Goal: Information Seeking & Learning: Learn about a topic

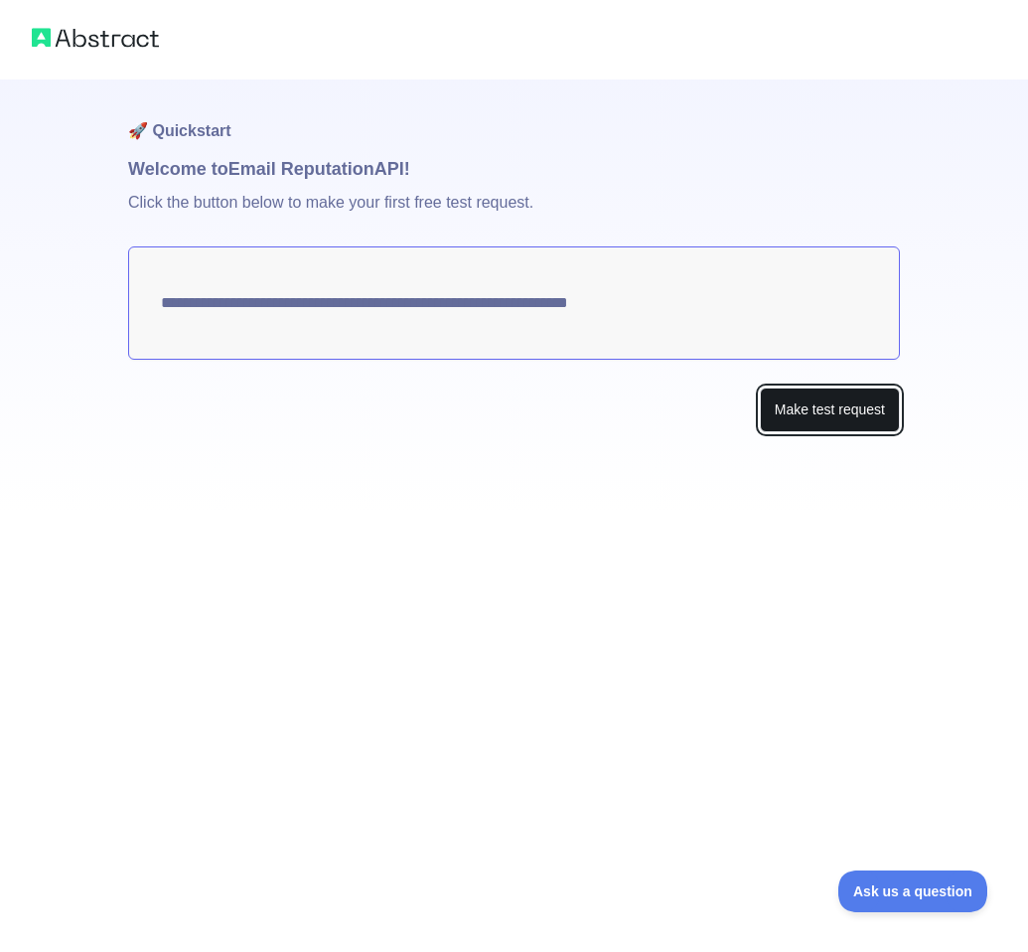
click at [820, 421] on button "Make test request" at bounding box center [830, 409] width 140 height 45
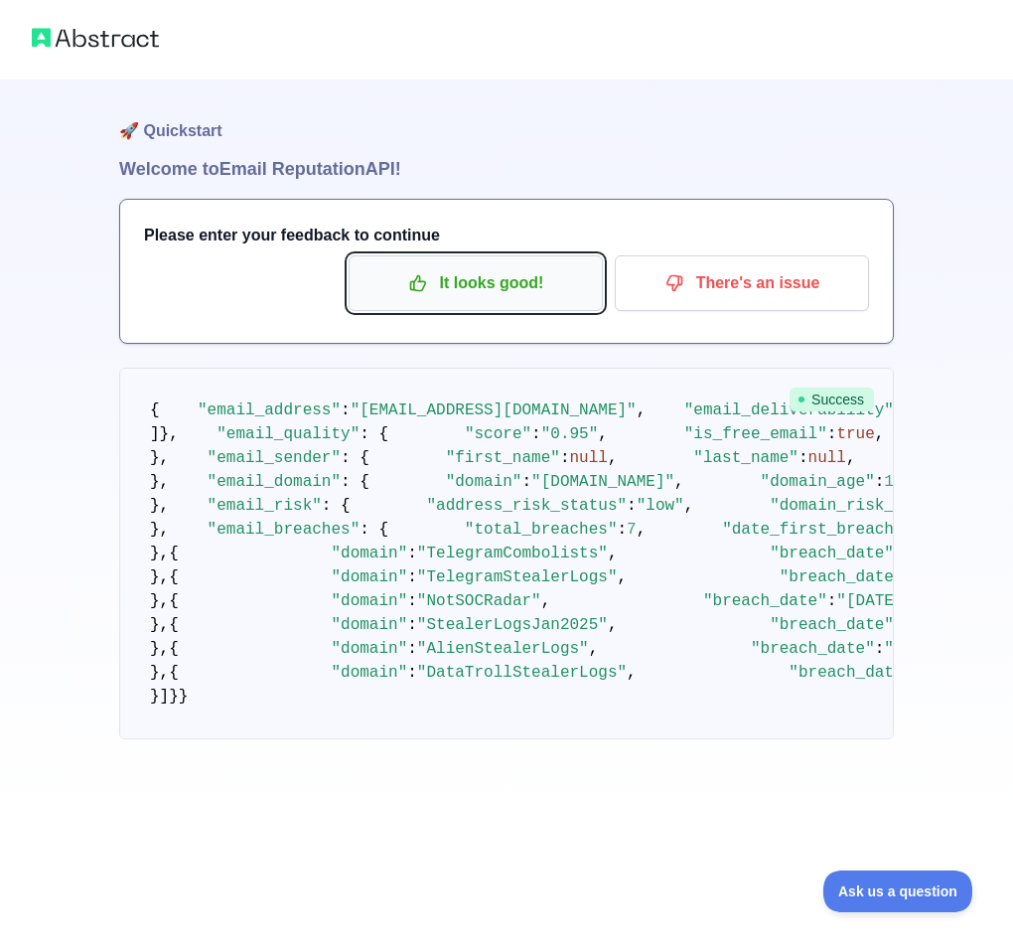
click at [494, 287] on p "It looks good!" at bounding box center [476, 283] width 225 height 34
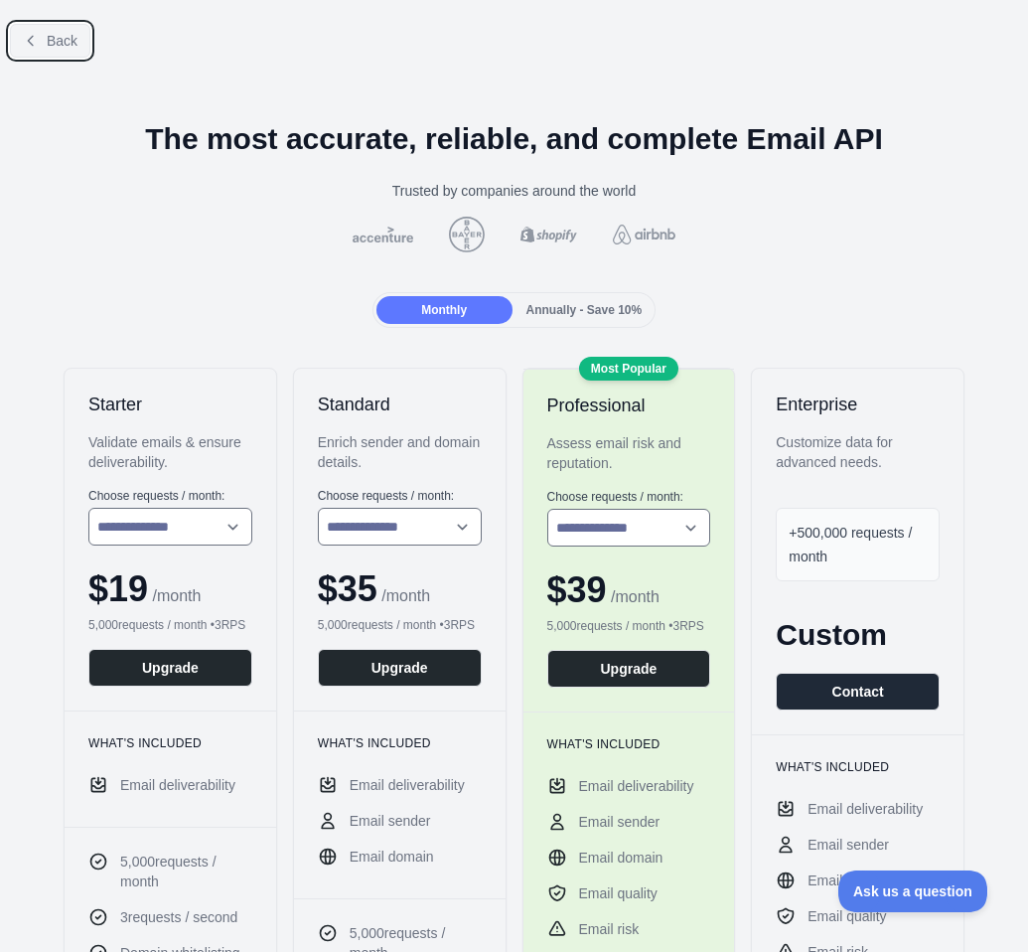
click at [50, 33] on button "Back" at bounding box center [50, 41] width 80 height 34
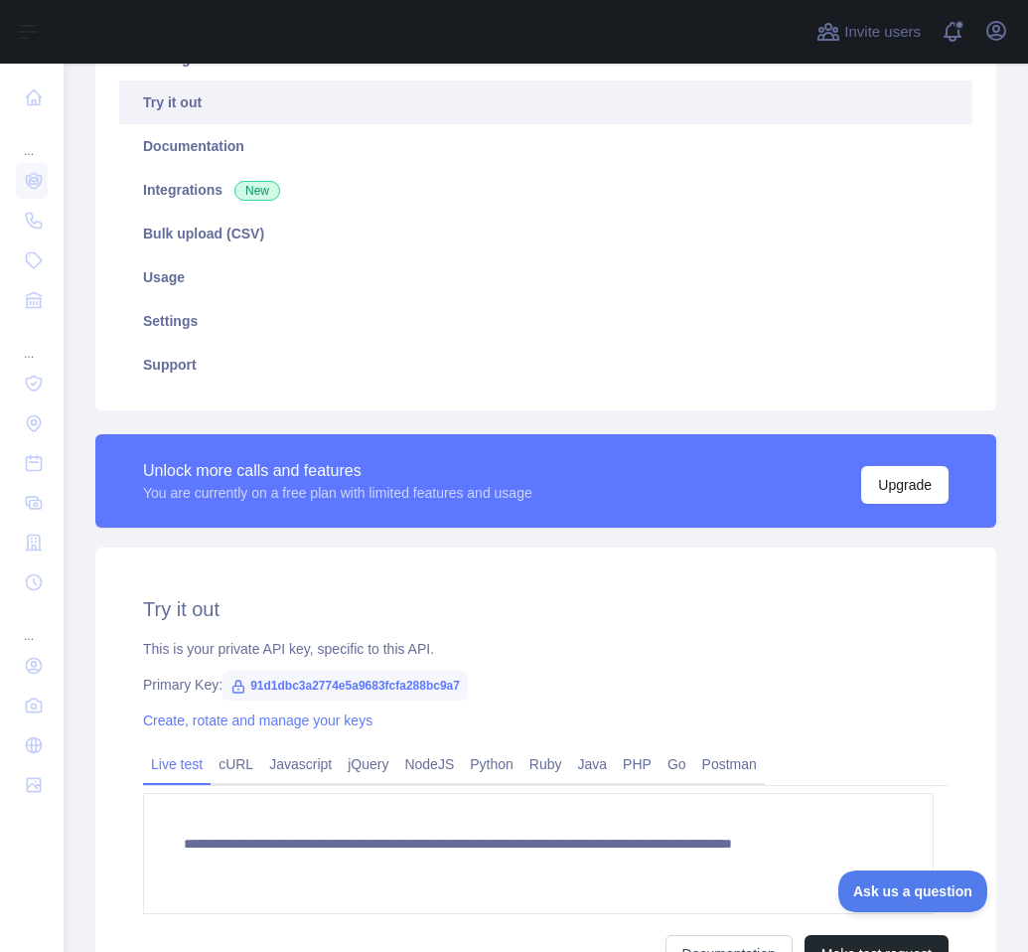
scroll to position [298, 0]
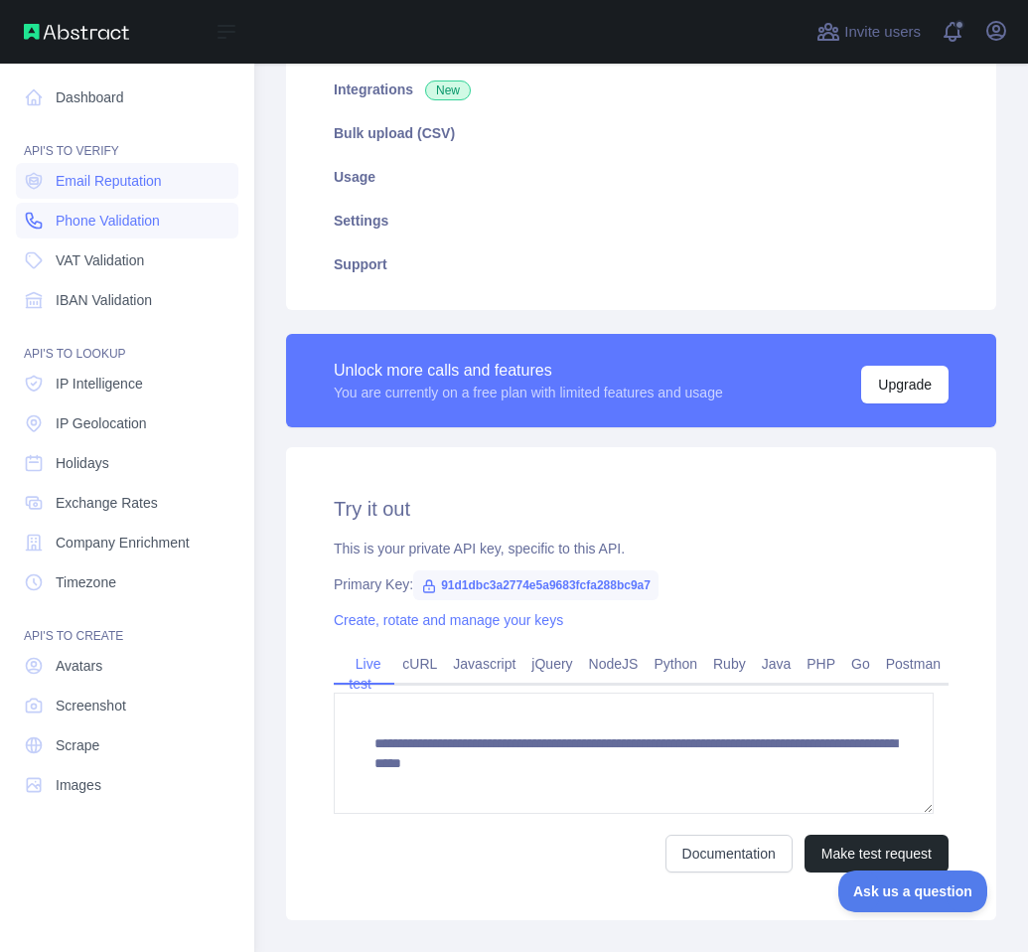
click at [95, 222] on span "Phone Validation" at bounding box center [108, 221] width 104 height 20
click at [103, 192] on link "Email Reputation" at bounding box center [127, 181] width 223 height 36
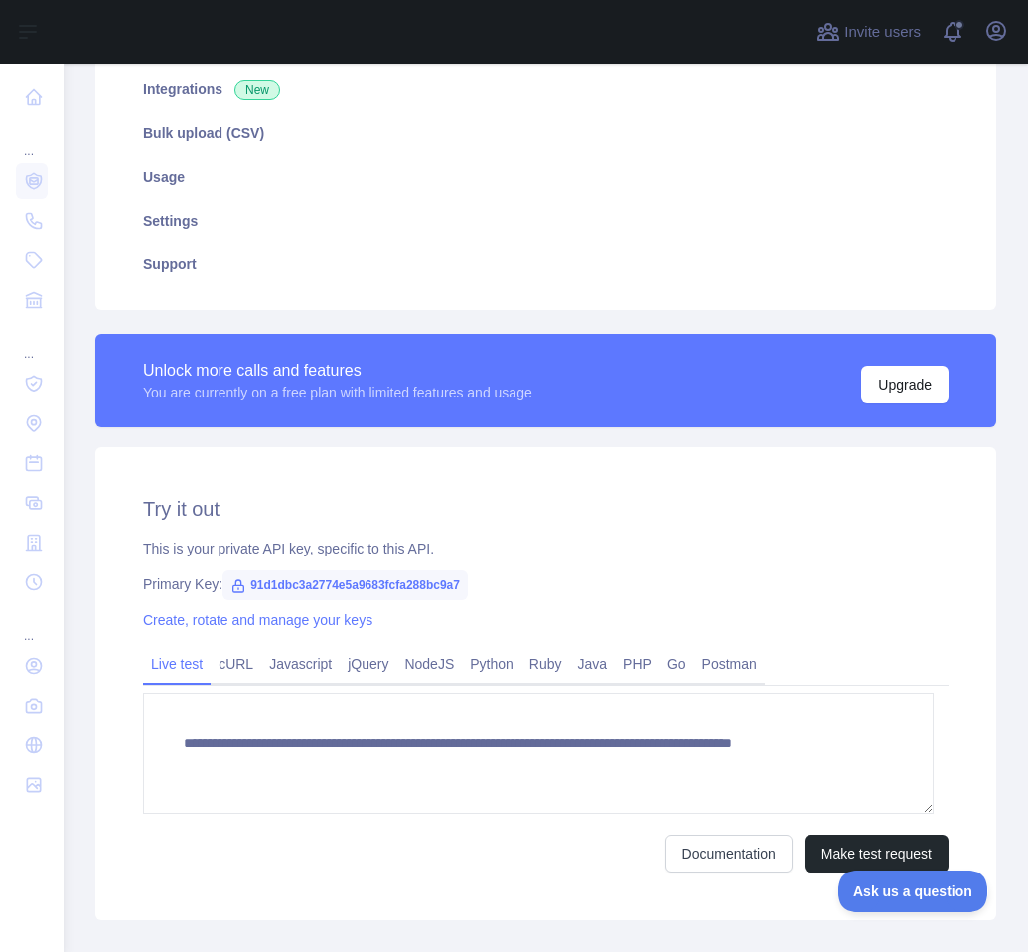
click at [236, 687] on div "**********" at bounding box center [546, 759] width 806 height 227
click at [237, 678] on link "cURL" at bounding box center [236, 664] width 51 height 32
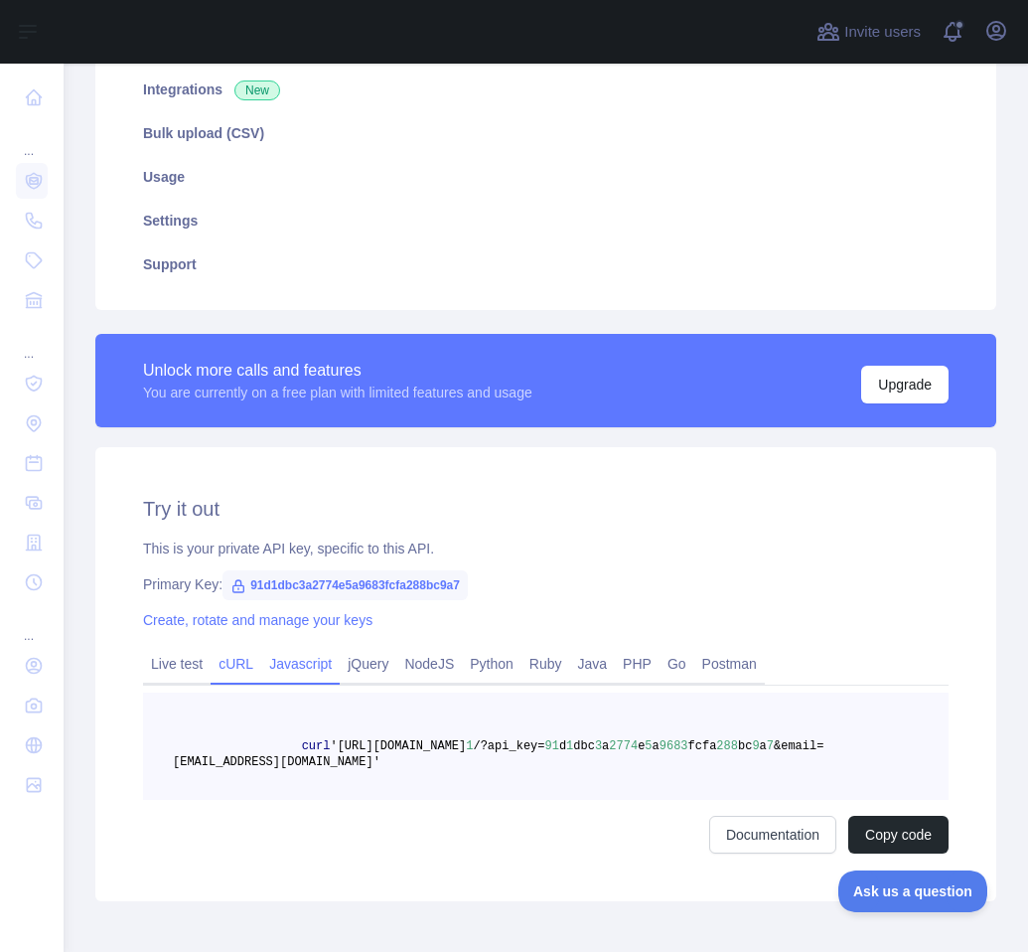
click at [288, 674] on link "Javascript" at bounding box center [300, 664] width 78 height 32
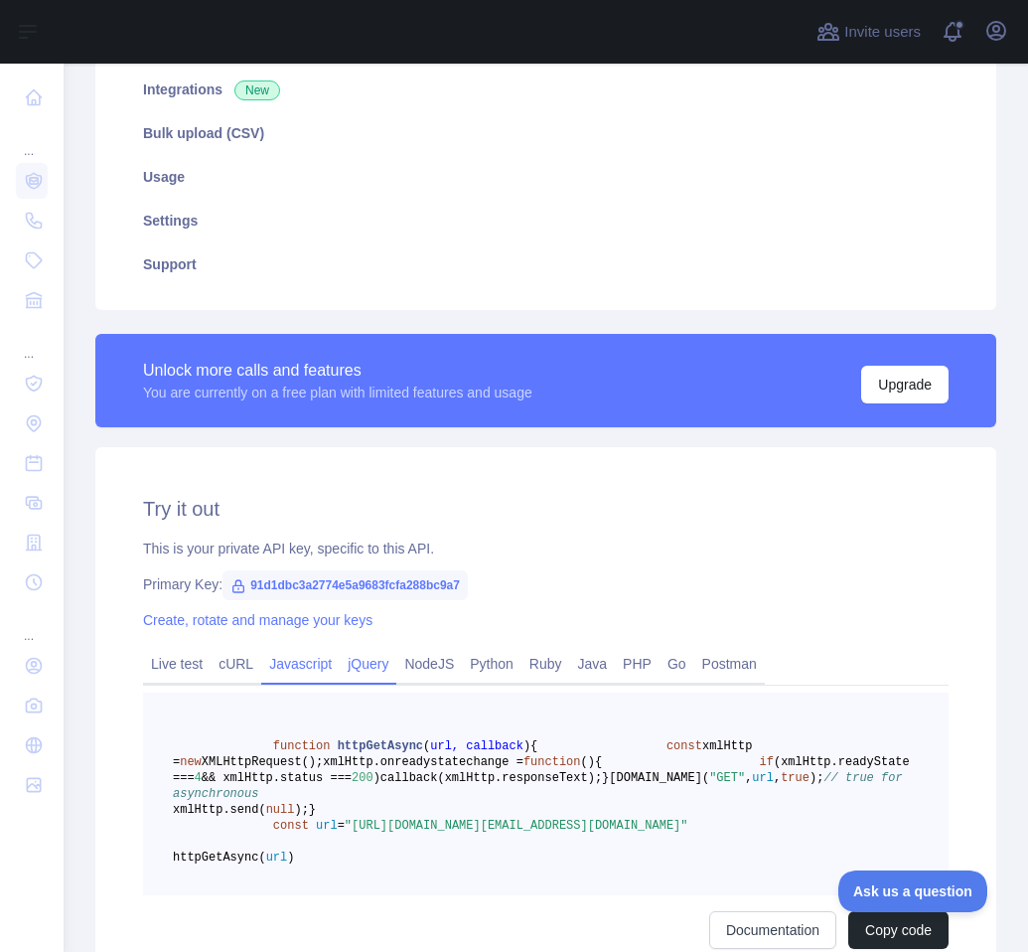
click at [381, 658] on link "jQuery" at bounding box center [368, 664] width 57 height 32
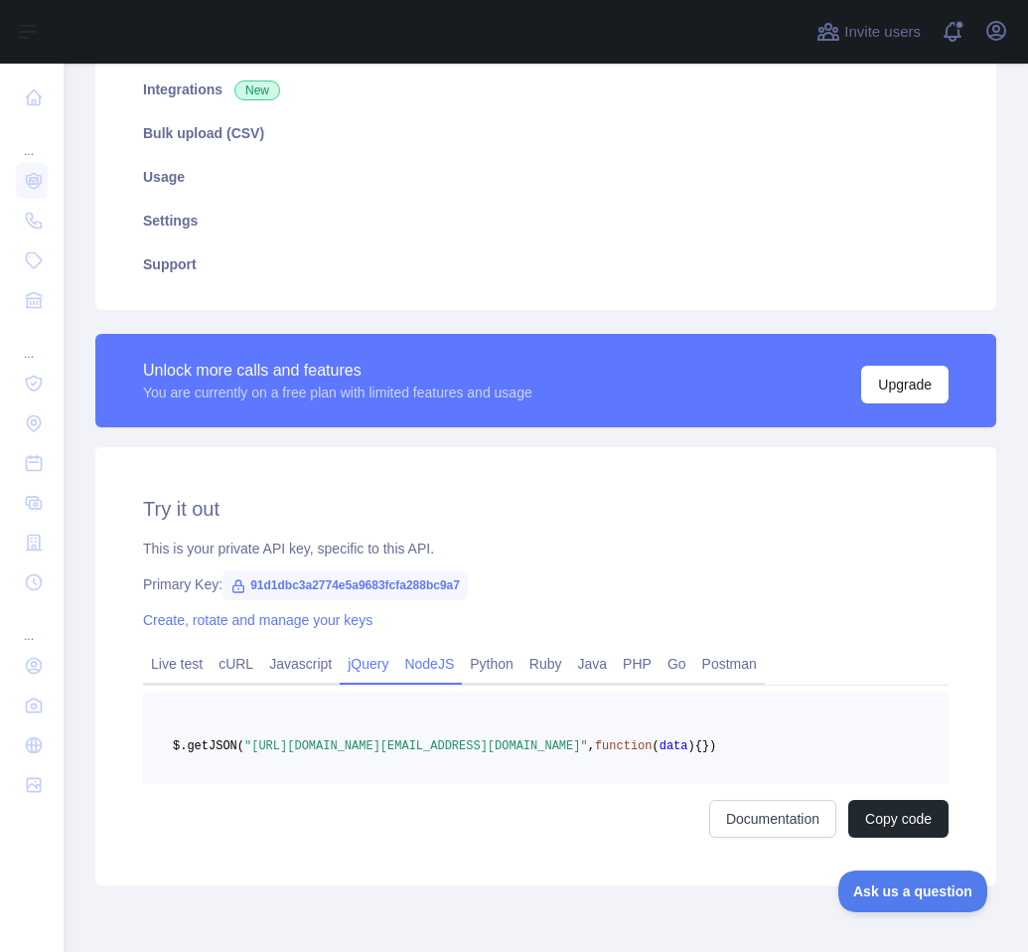
click at [416, 665] on link "NodeJS" at bounding box center [429, 664] width 66 height 32
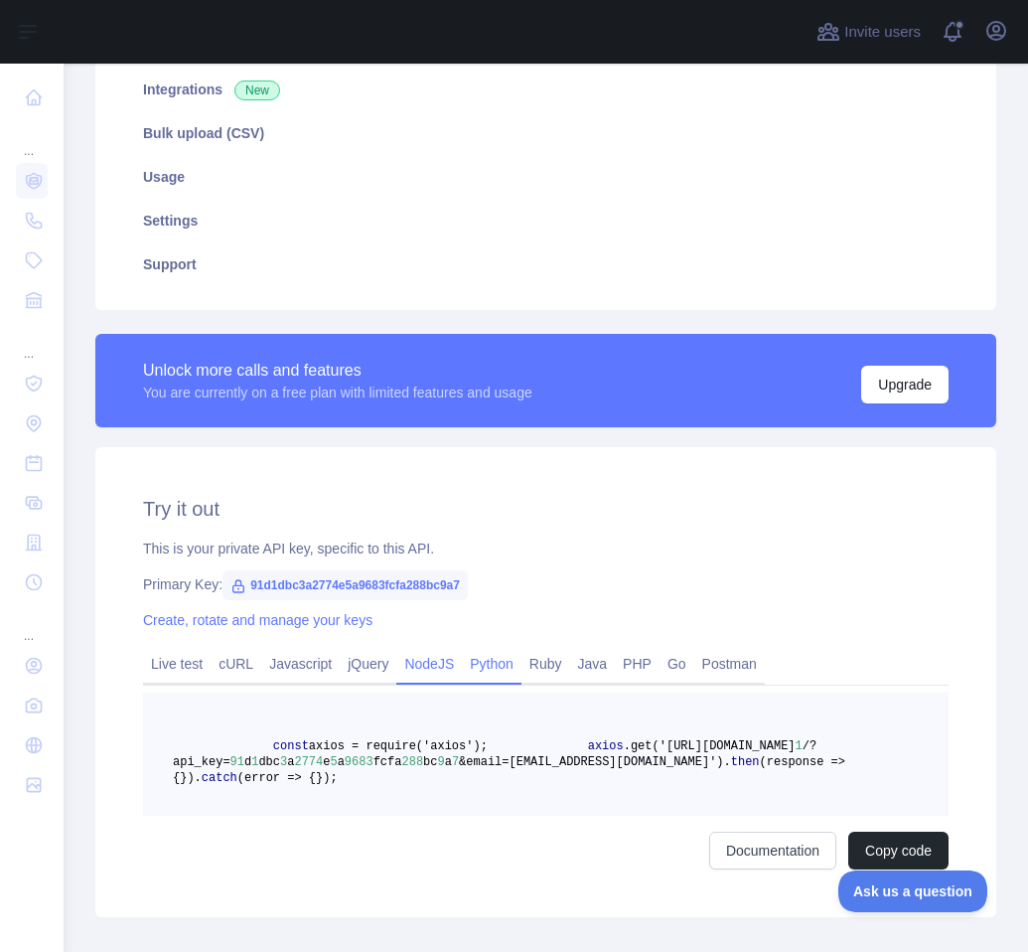
click at [509, 675] on link "Python" at bounding box center [492, 664] width 60 height 32
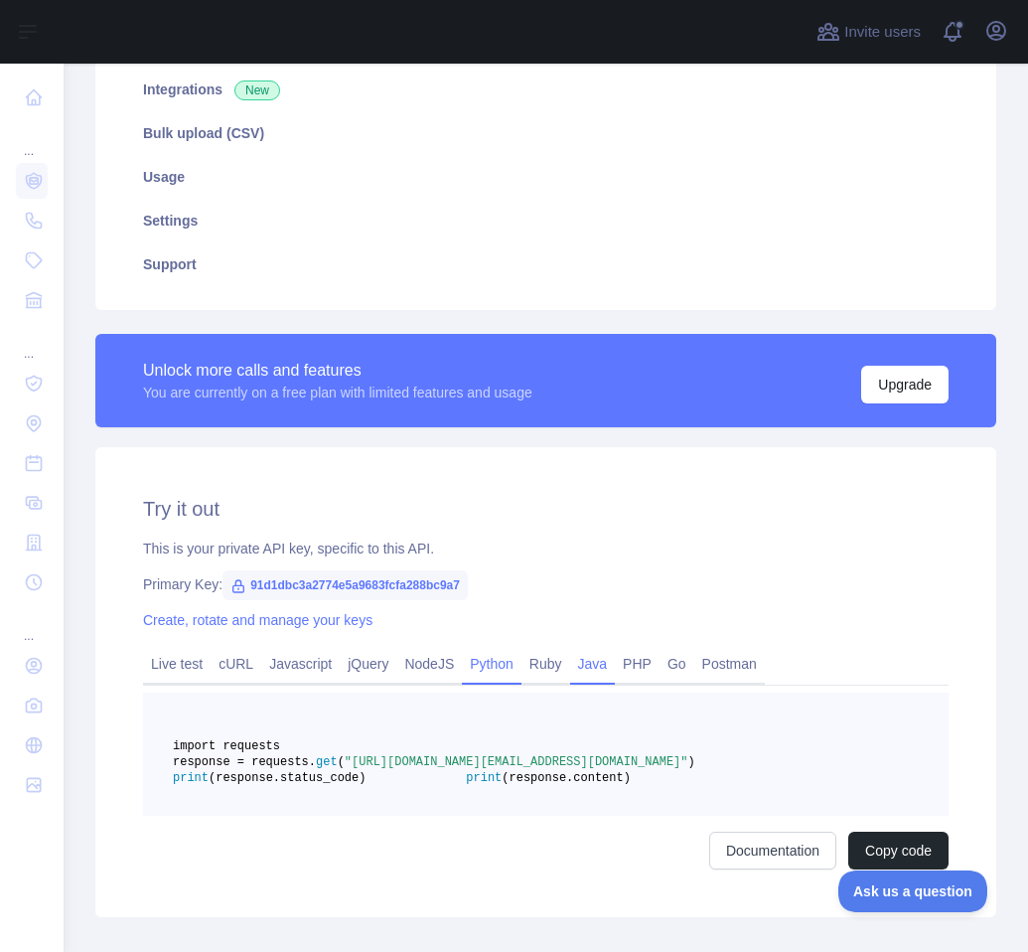
click at [597, 670] on link "Java" at bounding box center [593, 664] width 46 height 32
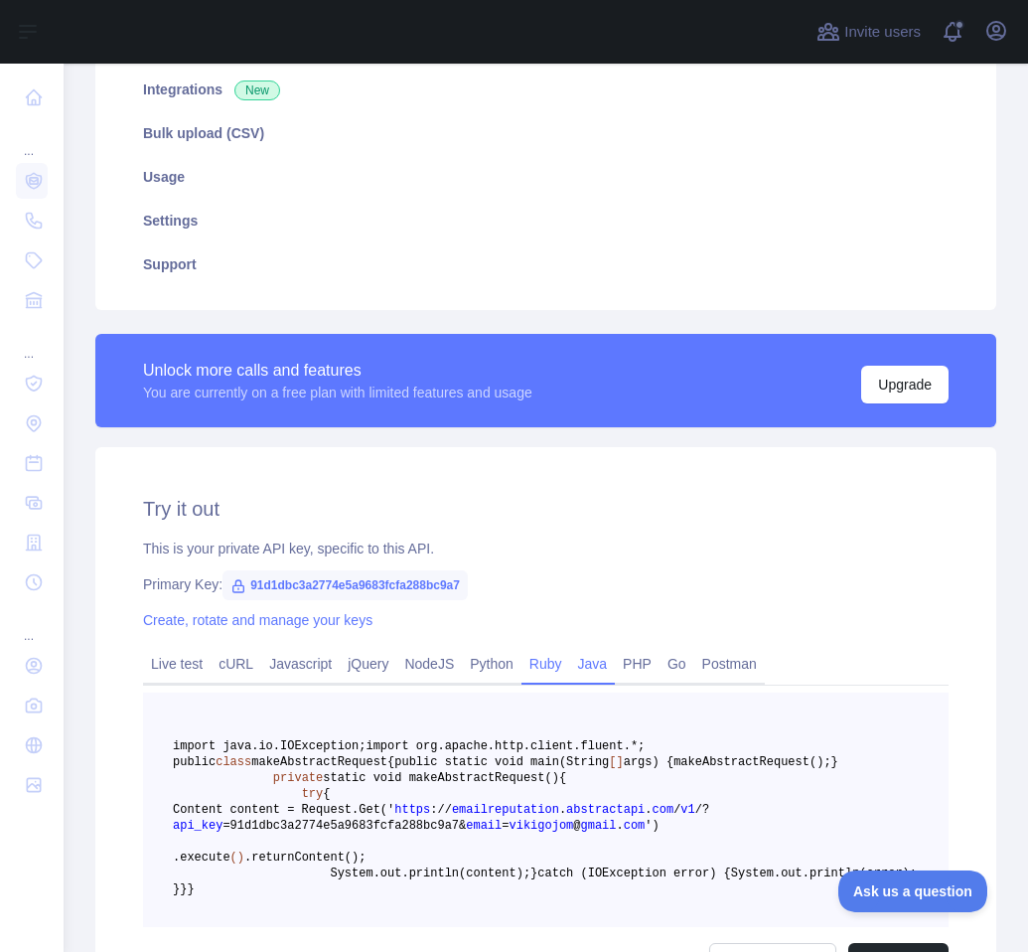
click at [552, 667] on link "Ruby" at bounding box center [546, 664] width 49 height 32
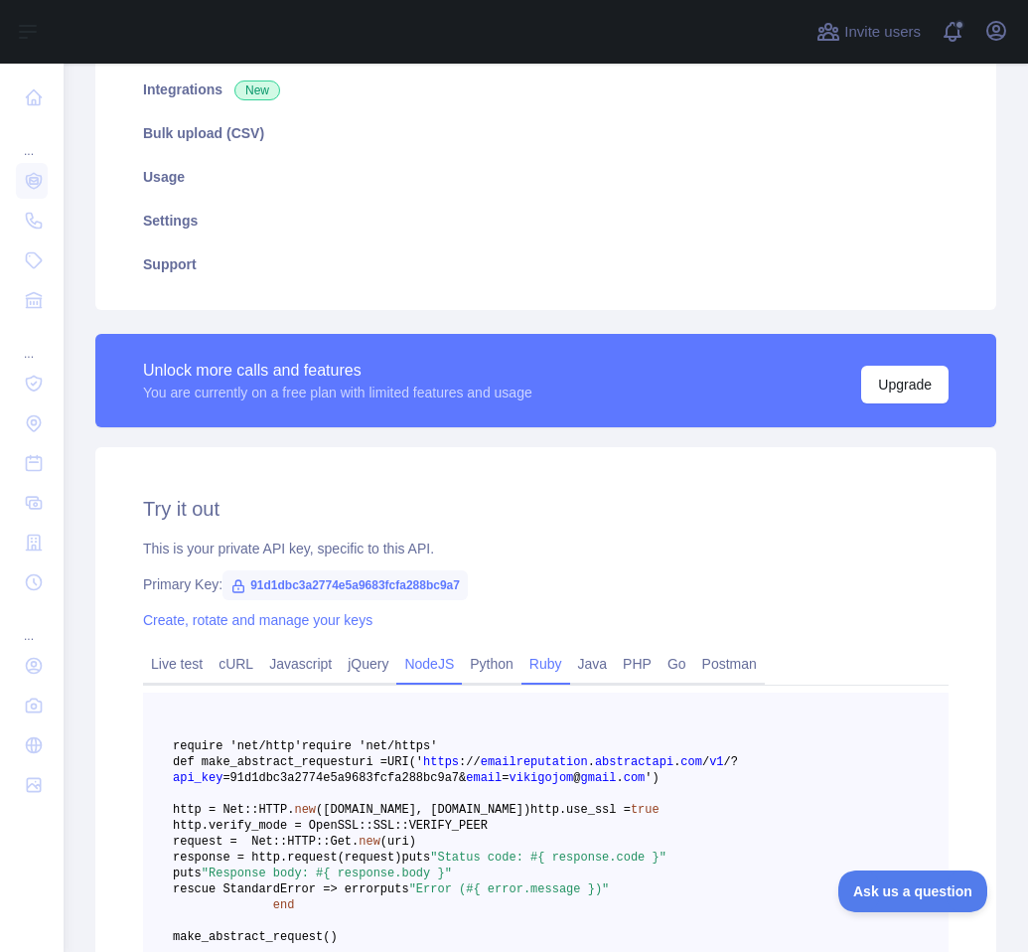
click at [397, 662] on link "NodeJS" at bounding box center [429, 664] width 66 height 32
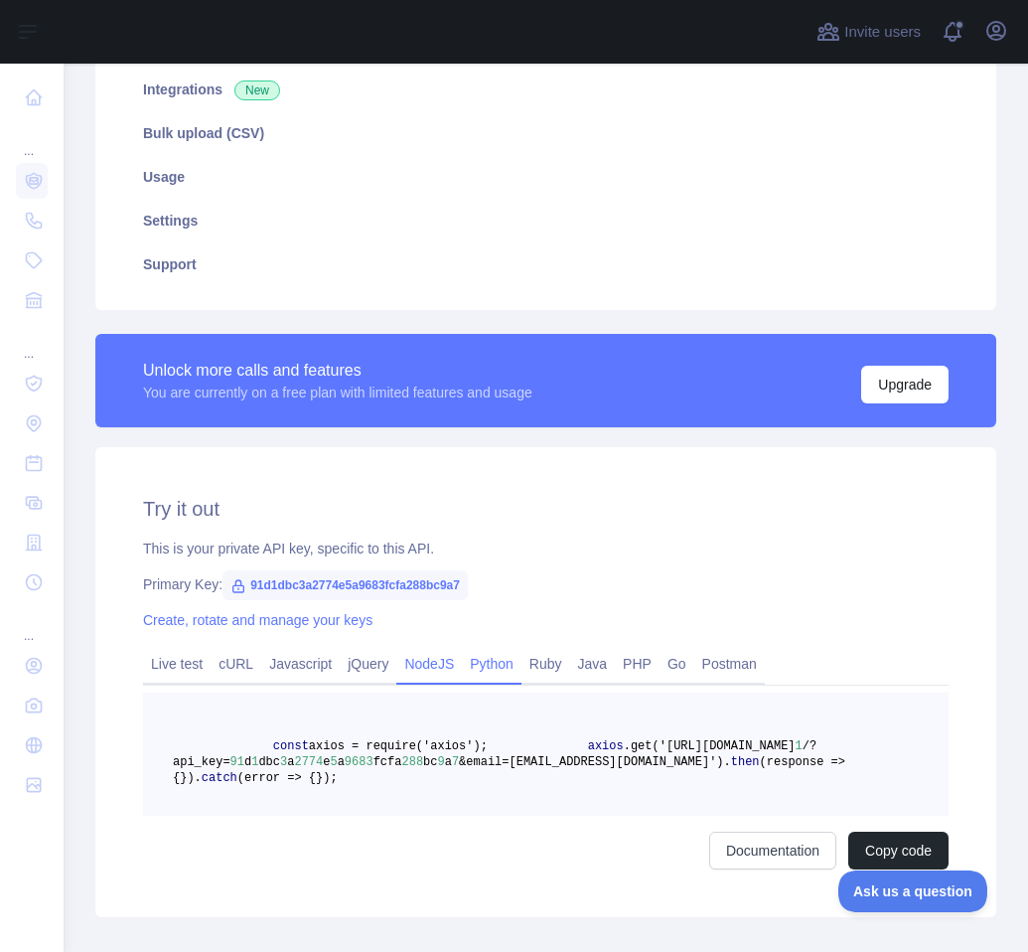
click at [480, 670] on link "Python" at bounding box center [492, 664] width 60 height 32
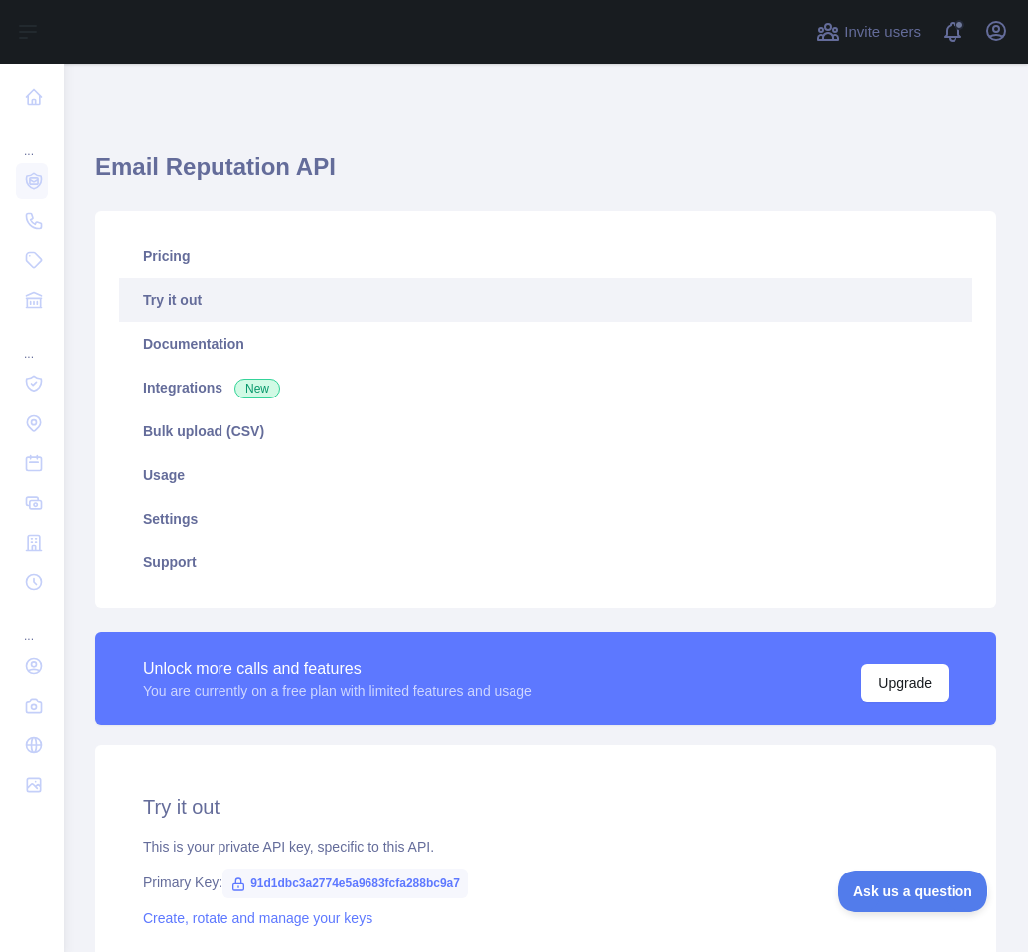
click at [216, 278] on link "Try it out" at bounding box center [545, 300] width 853 height 44
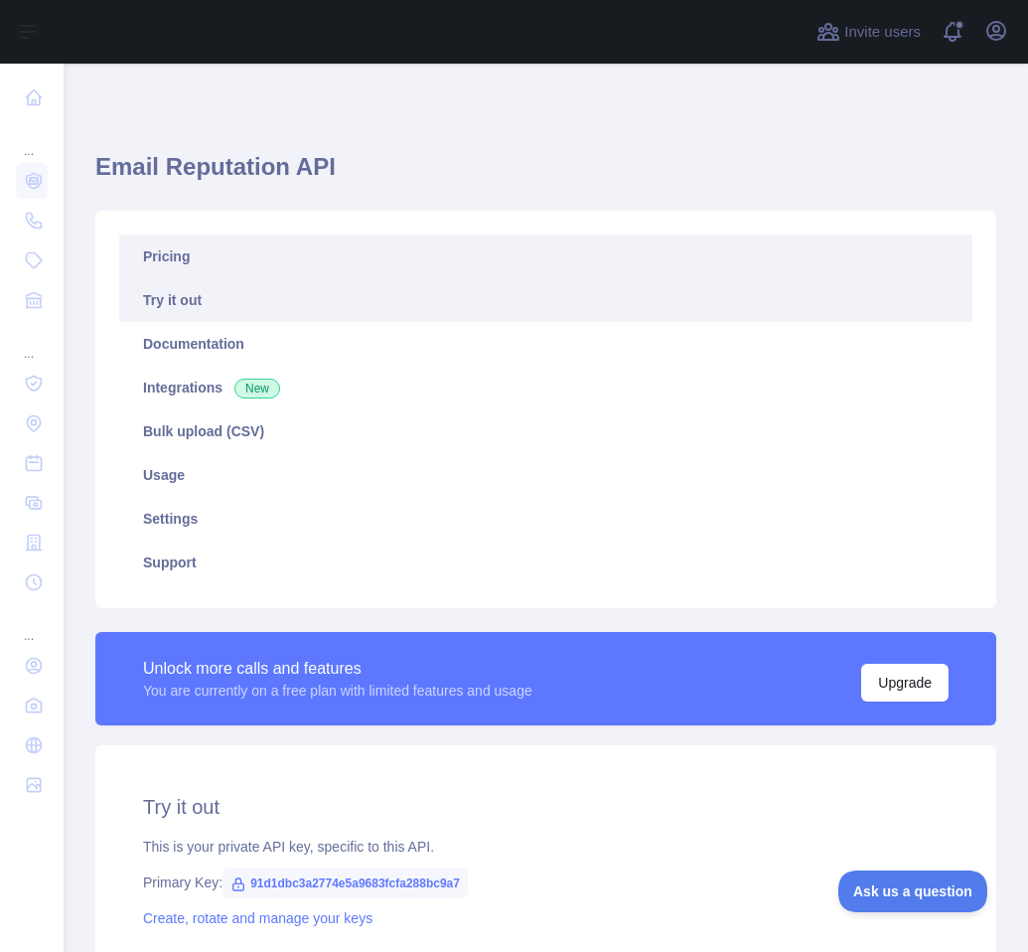
click at [207, 268] on link "Pricing" at bounding box center [545, 256] width 853 height 44
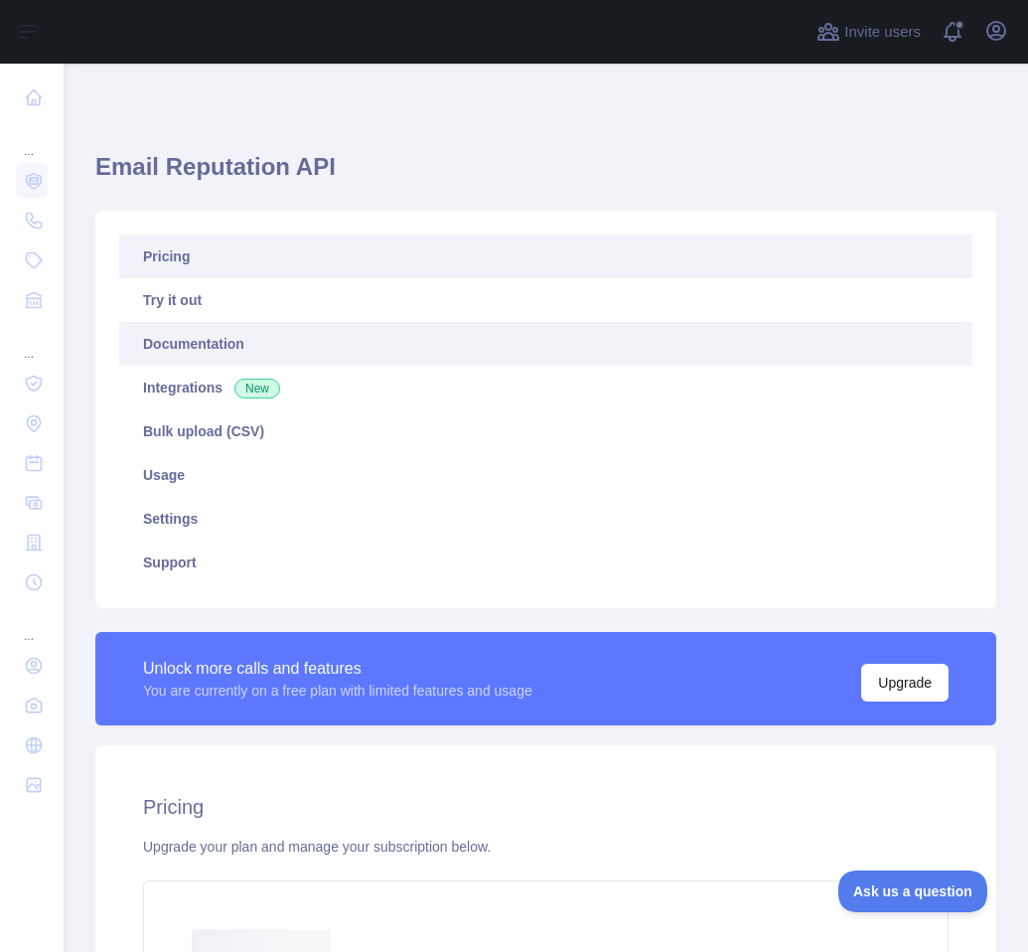
click at [222, 345] on link "Documentation" at bounding box center [545, 344] width 853 height 44
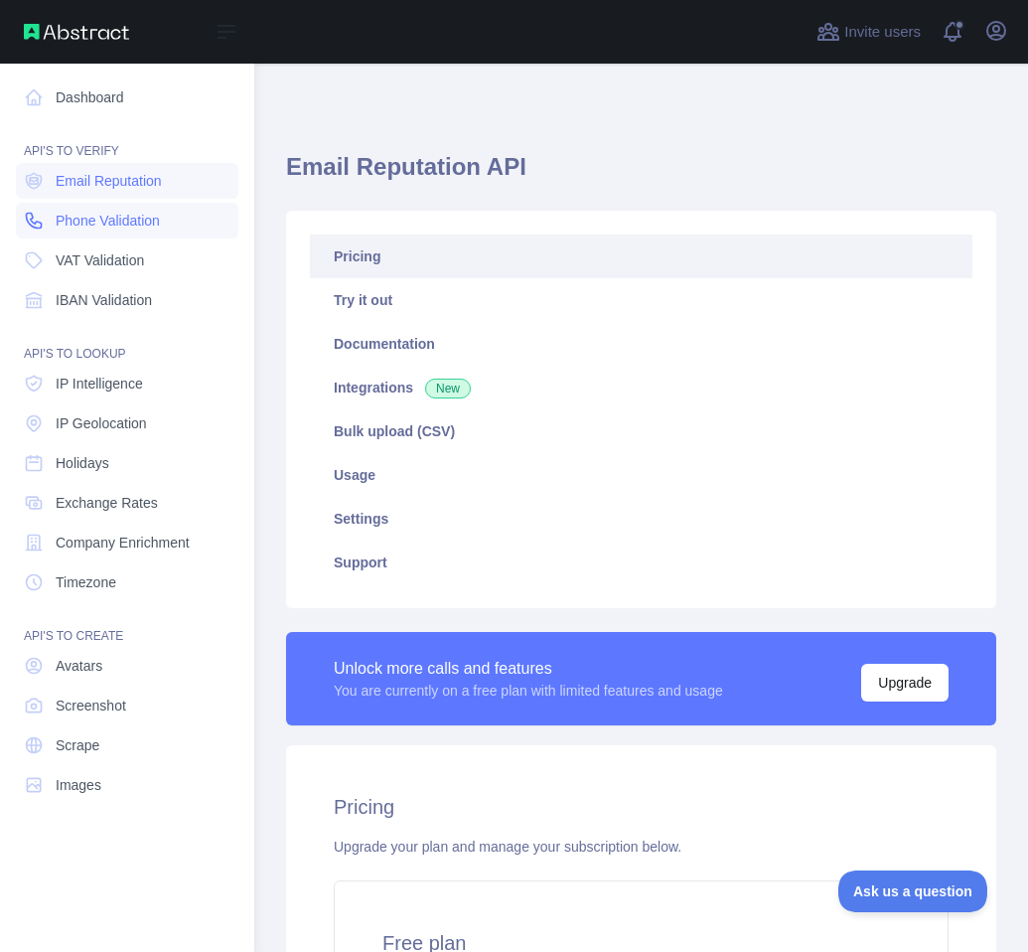
click at [100, 222] on span "Phone Validation" at bounding box center [108, 221] width 104 height 20
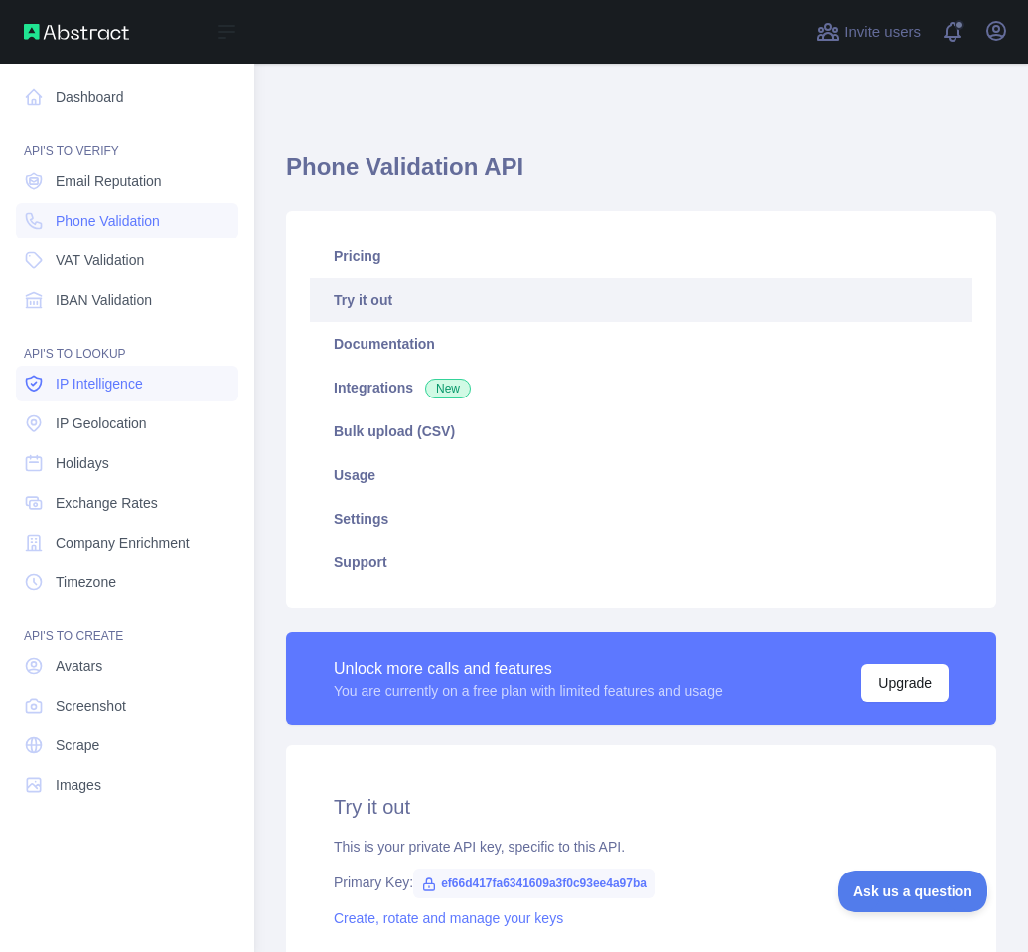
click at [119, 380] on span "IP Intelligence" at bounding box center [99, 384] width 87 height 20
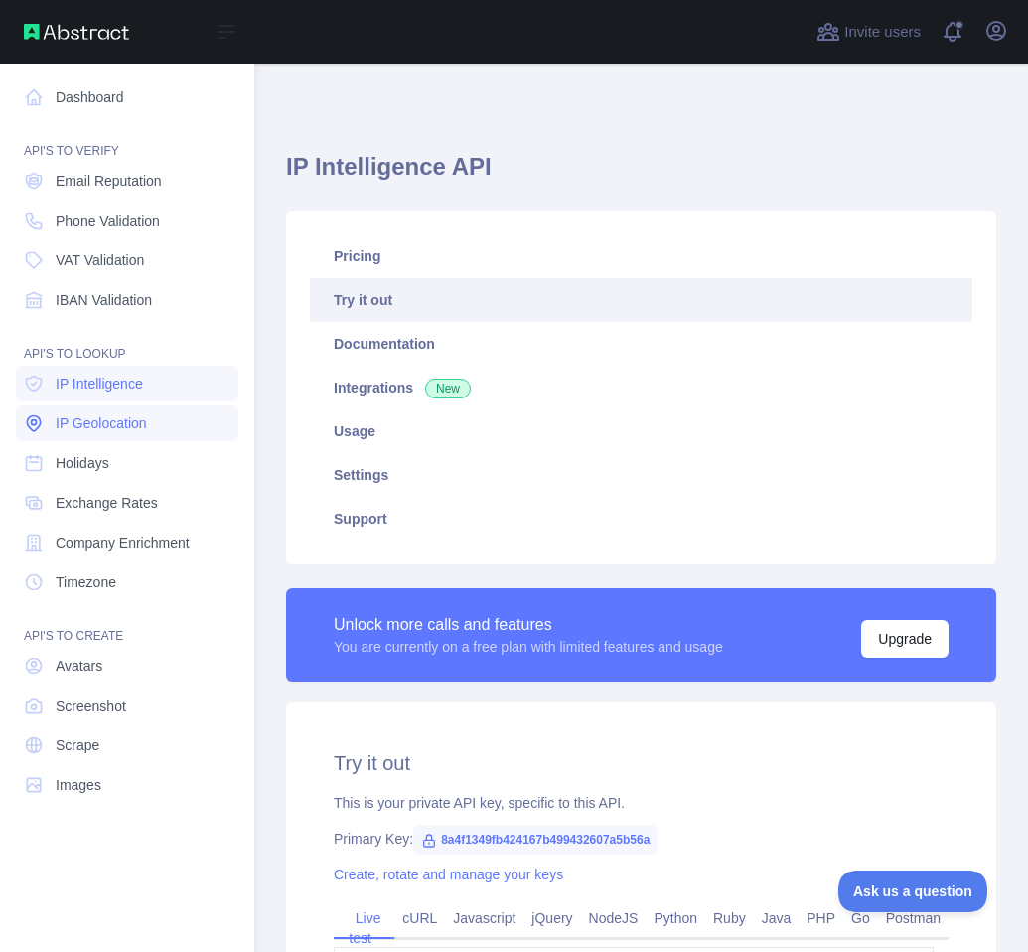
click at [121, 420] on span "IP Geolocation" at bounding box center [101, 423] width 91 height 20
click at [117, 457] on link "Holidays" at bounding box center [127, 463] width 223 height 36
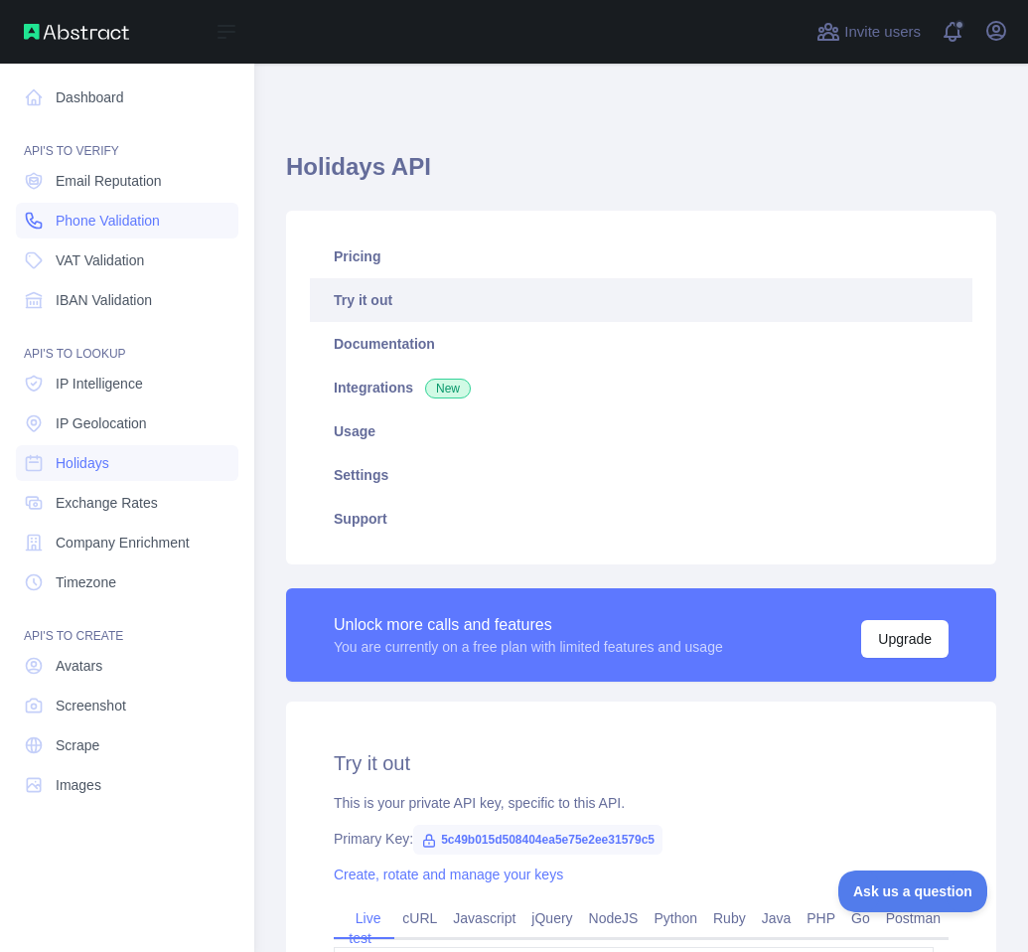
click at [101, 220] on span "Phone Validation" at bounding box center [108, 221] width 104 height 20
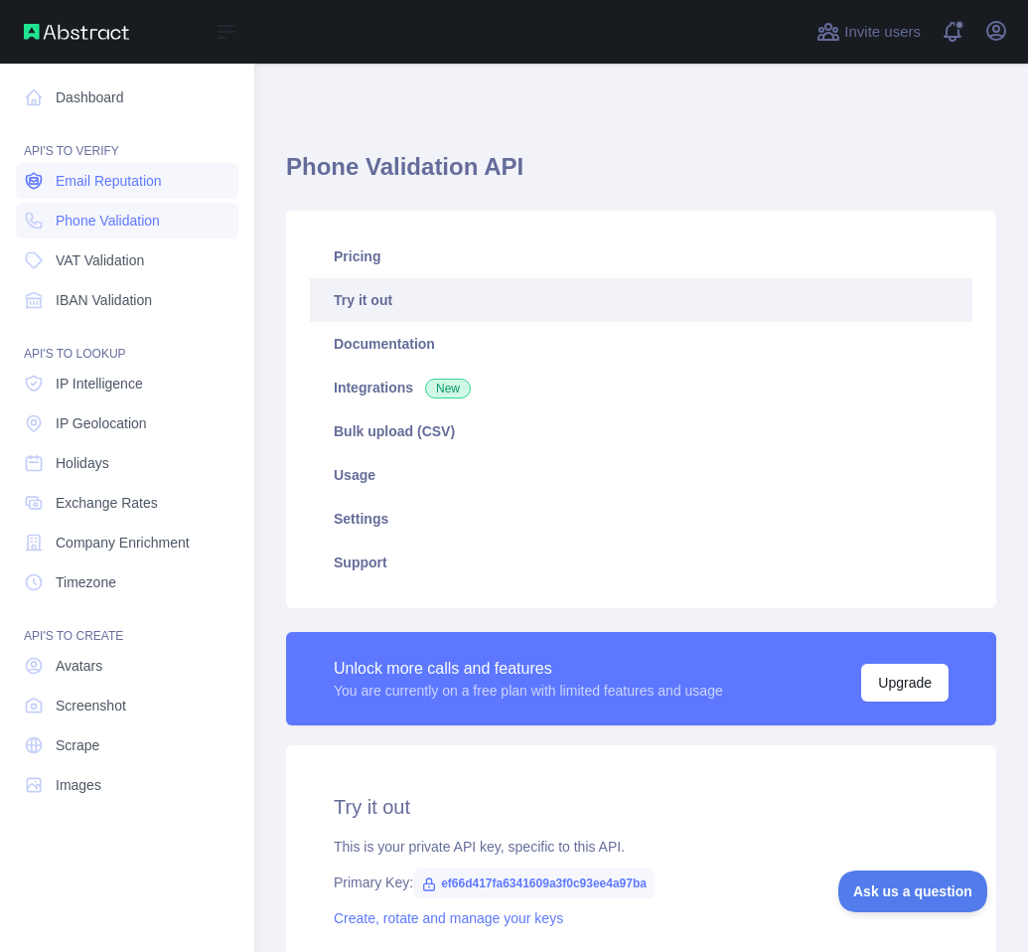
click at [114, 191] on link "Email Reputation" at bounding box center [127, 181] width 223 height 36
click at [110, 225] on span "Phone Validation" at bounding box center [108, 221] width 104 height 20
click at [79, 431] on span "IP Geolocation" at bounding box center [101, 423] width 91 height 20
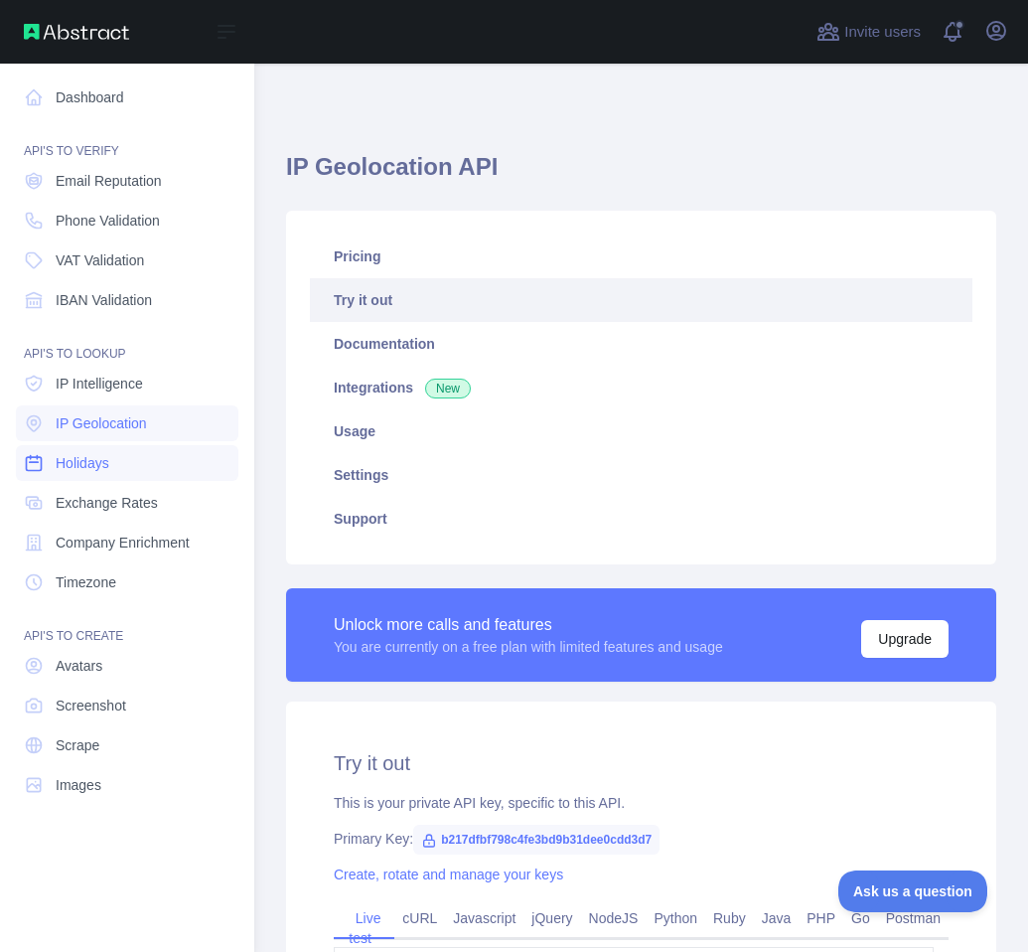
click at [85, 461] on span "Holidays" at bounding box center [83, 463] width 54 height 20
click at [103, 497] on span "Exchange Rates" at bounding box center [107, 503] width 102 height 20
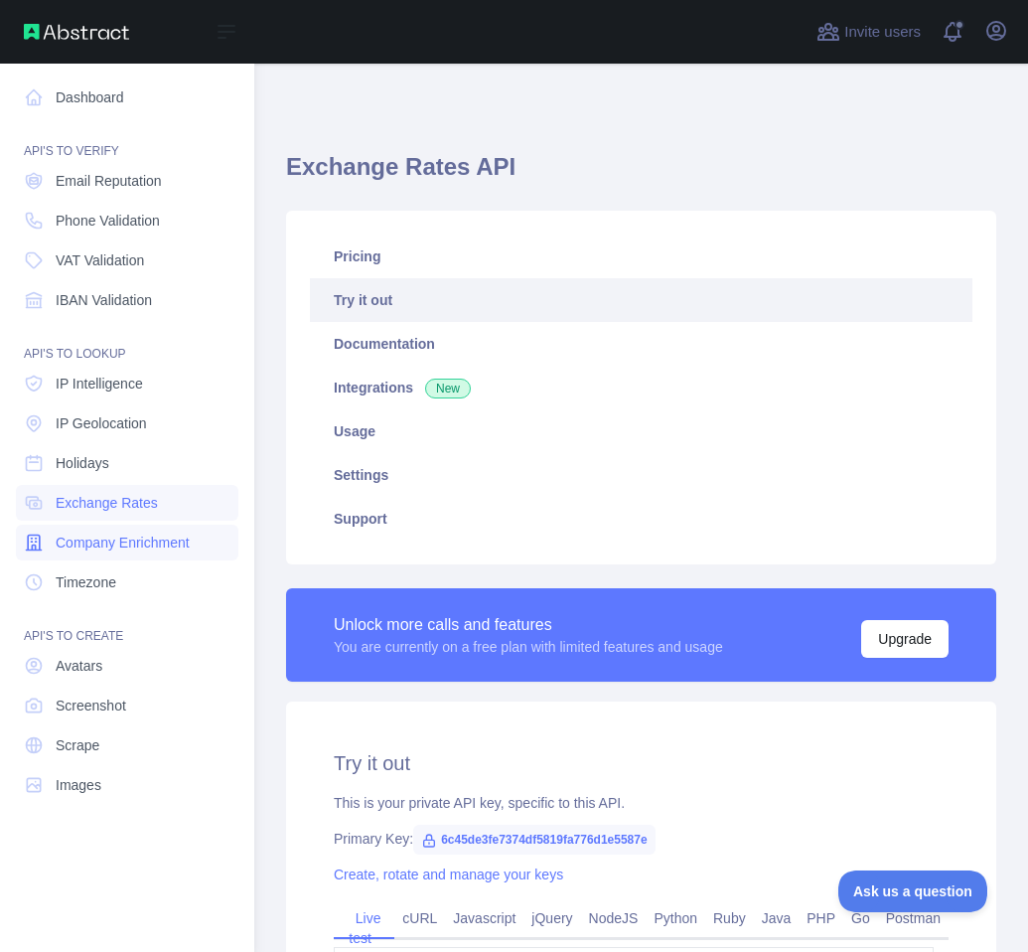
click at [90, 540] on span "Company Enrichment" at bounding box center [123, 543] width 134 height 20
click at [78, 587] on span "Timezone" at bounding box center [86, 582] width 61 height 20
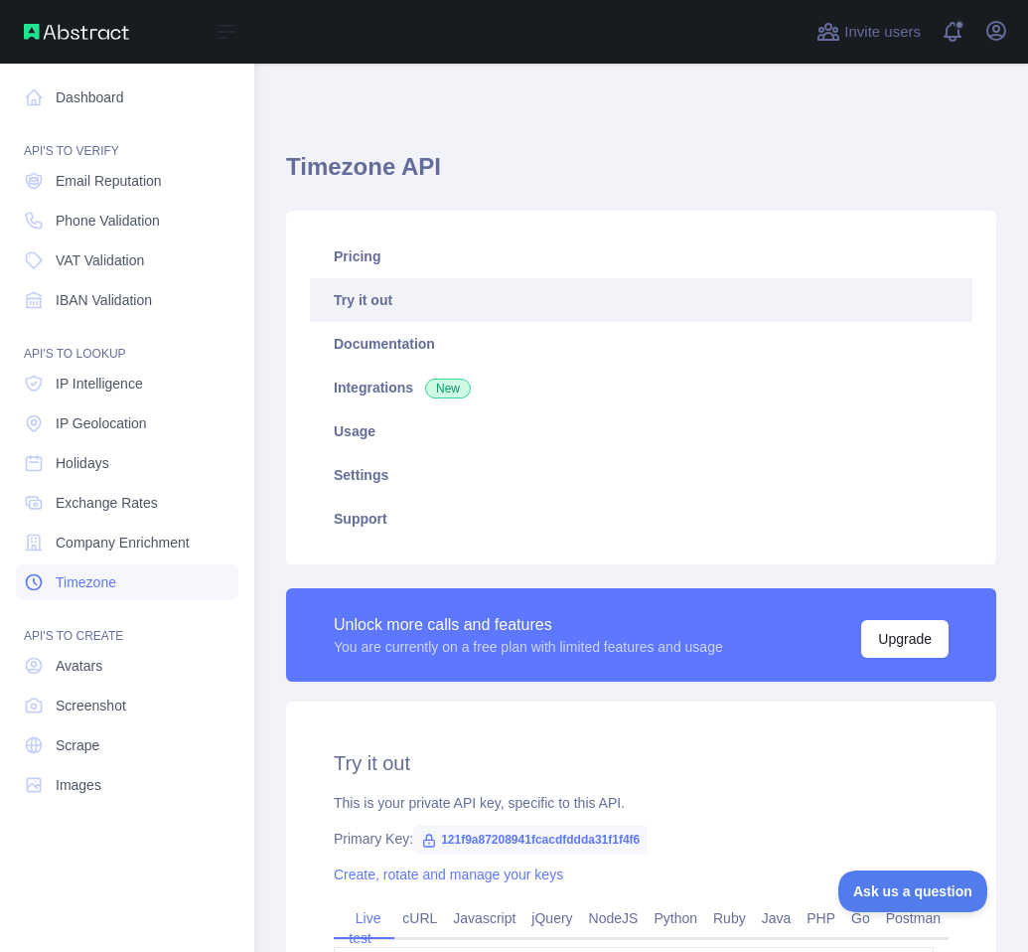
click at [89, 566] on link "Timezone" at bounding box center [127, 582] width 223 height 36
click at [89, 554] on link "Company Enrichment" at bounding box center [127, 543] width 223 height 36
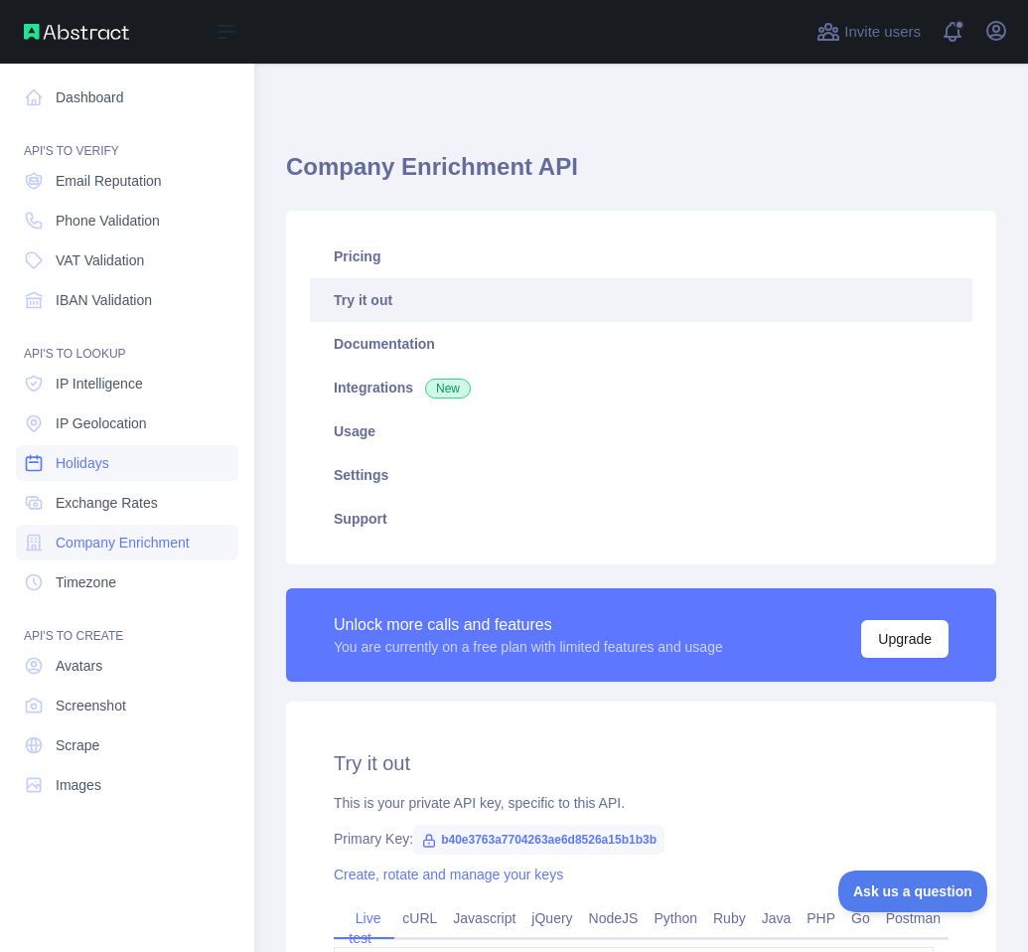
click at [66, 457] on span "Holidays" at bounding box center [83, 463] width 54 height 20
click at [77, 428] on span "IP Geolocation" at bounding box center [101, 423] width 91 height 20
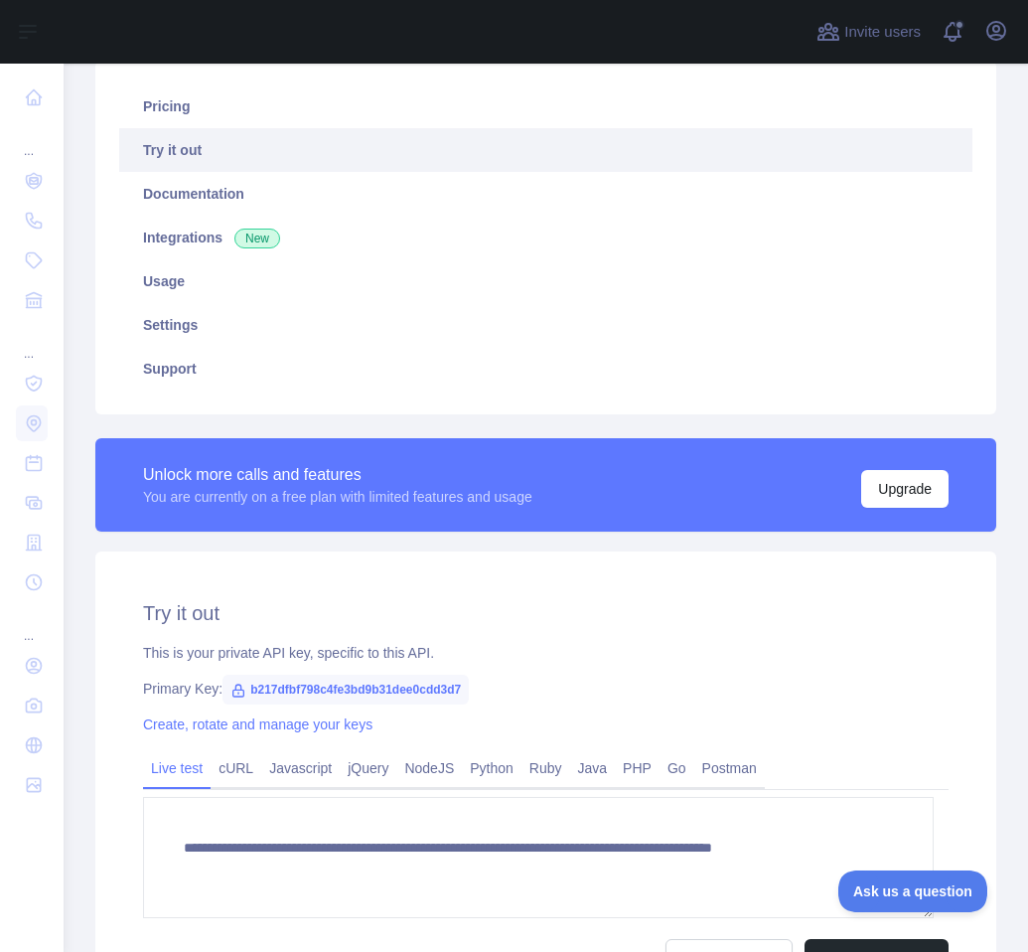
scroll to position [370, 0]
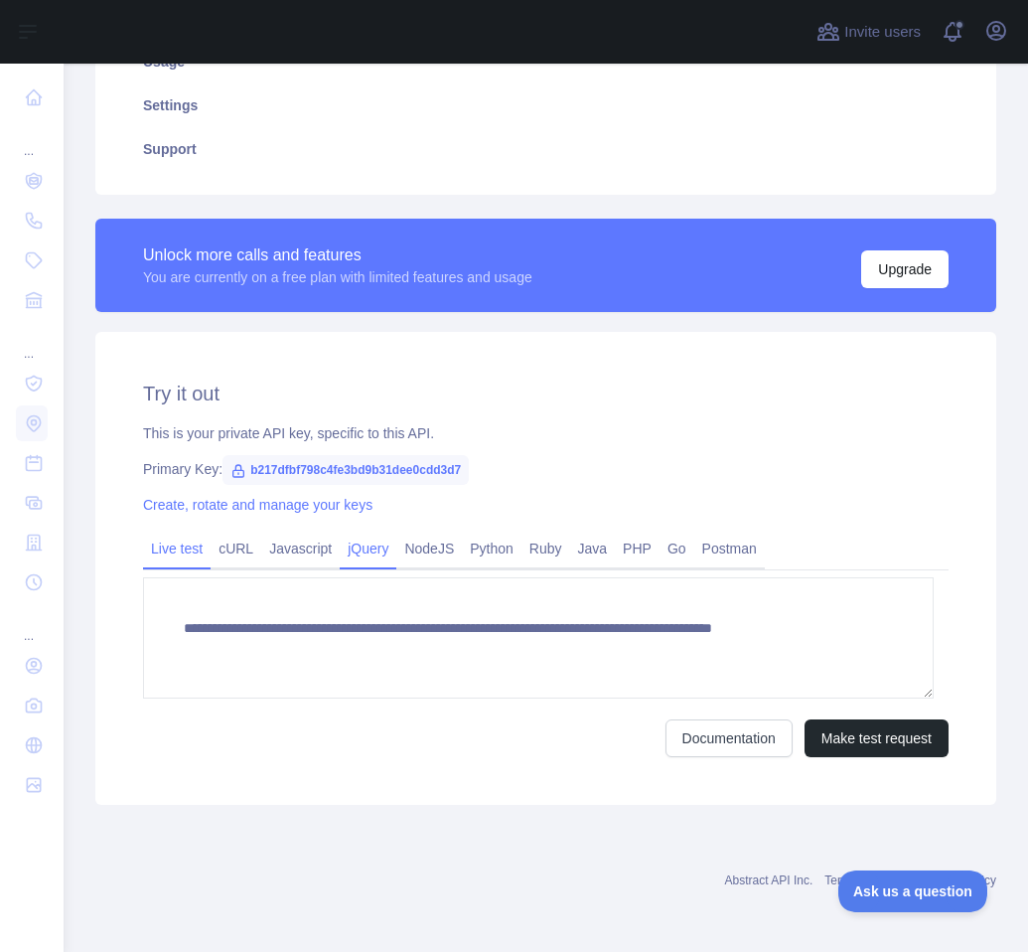
click at [380, 557] on link "jQuery" at bounding box center [368, 549] width 57 height 32
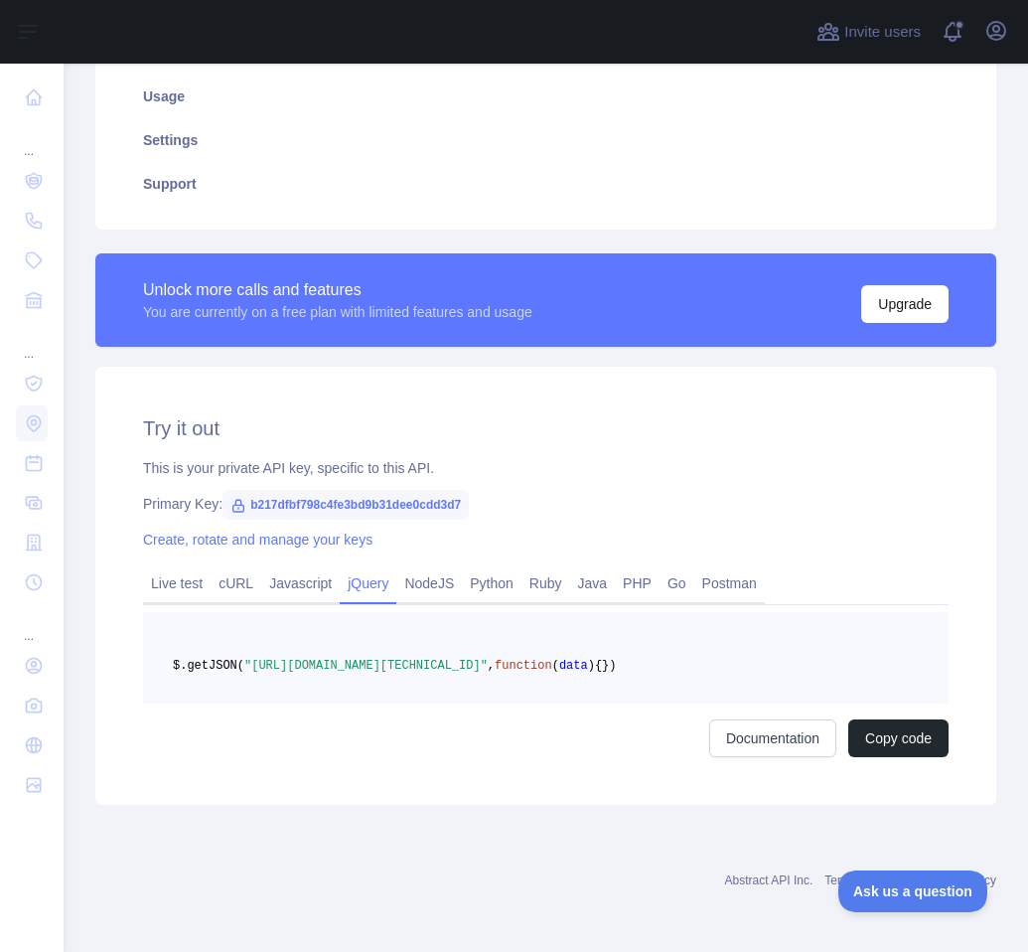
scroll to position [367, 0]
click at [219, 567] on link "cURL" at bounding box center [236, 583] width 51 height 32
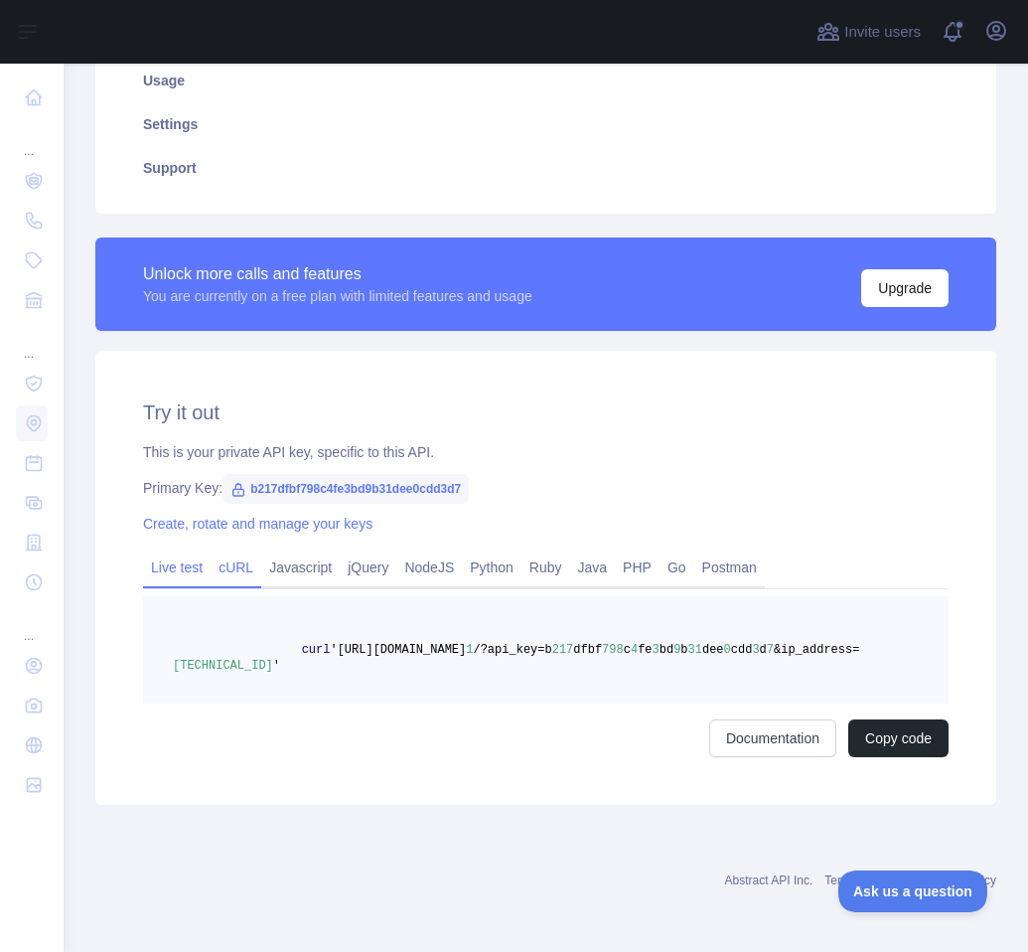
click at [174, 574] on link "Live test" at bounding box center [177, 567] width 68 height 32
